Goal: Transaction & Acquisition: Subscribe to service/newsletter

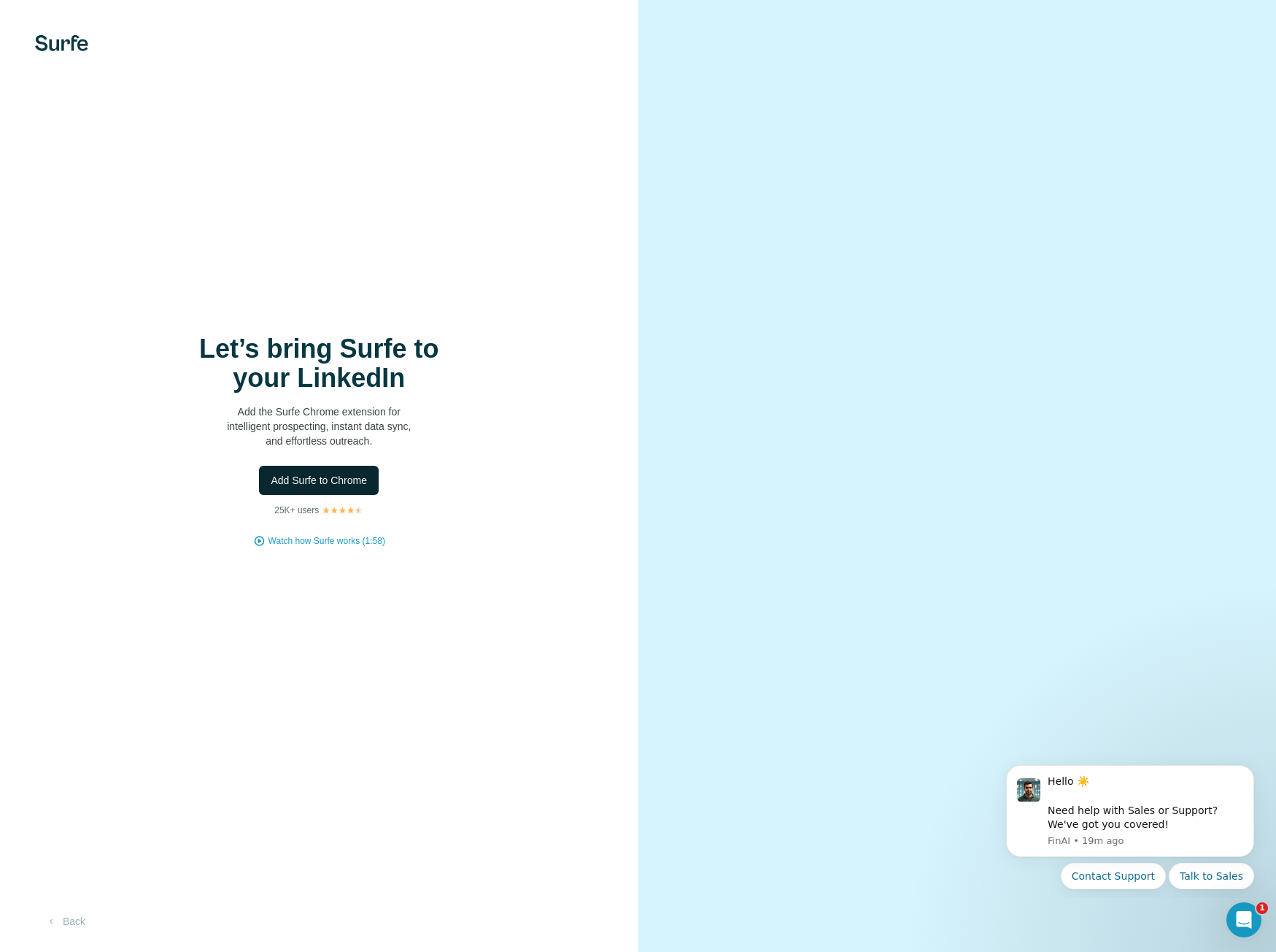
click at [351, 483] on span "Add Surfe to Chrome" at bounding box center [319, 480] width 96 height 15
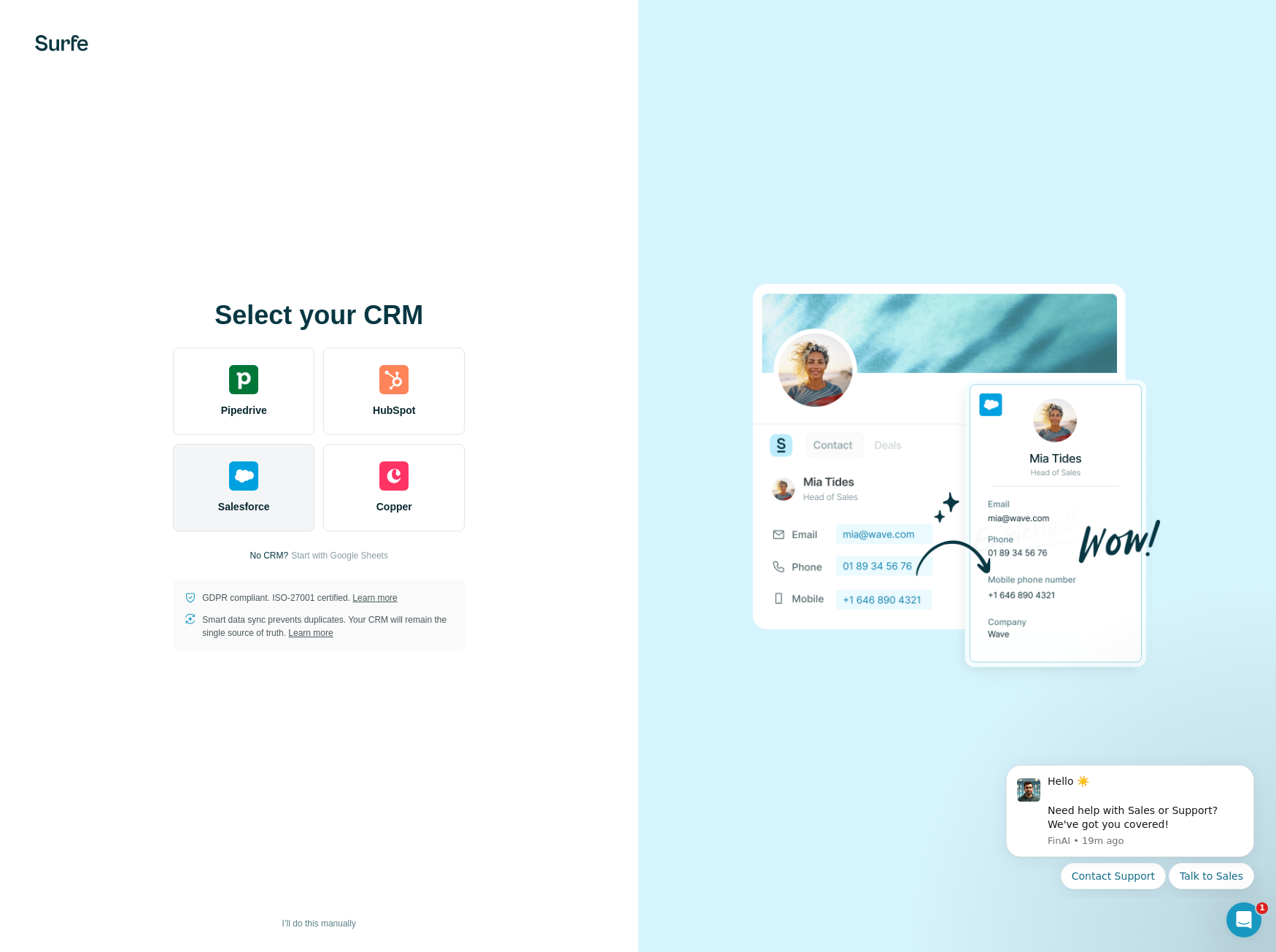
click at [272, 495] on div "Salesforce" at bounding box center [244, 488] width 142 height 88
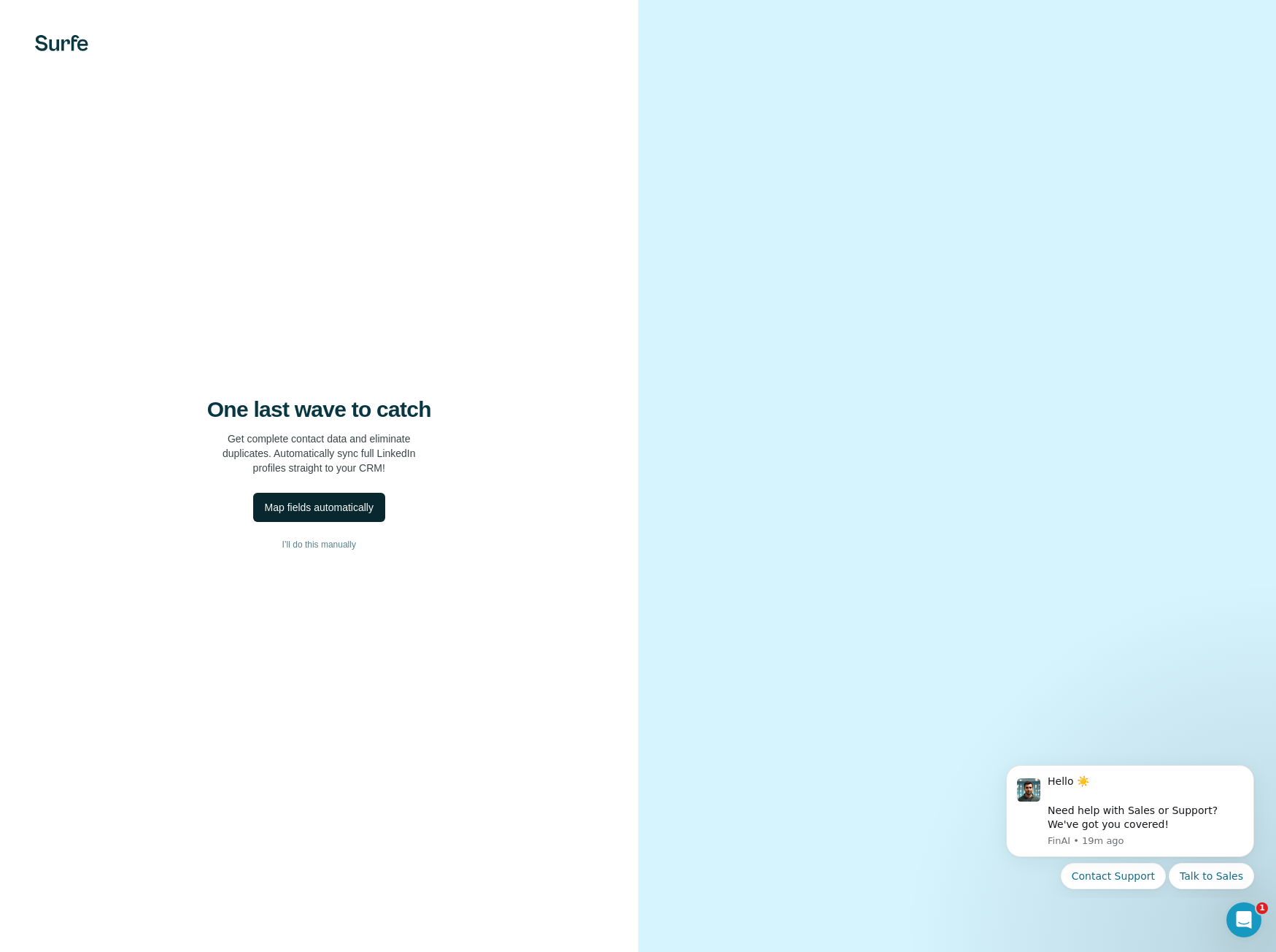
click at [345, 504] on div "Map fields automatically" at bounding box center [319, 508] width 109 height 15
